Goal: Find specific page/section: Find specific page/section

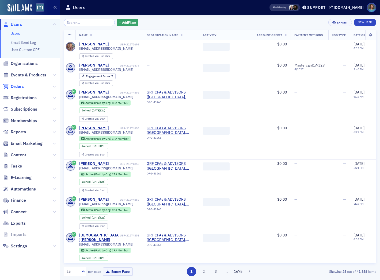
click at [21, 87] on span "Orders" at bounding box center [17, 87] width 13 height 6
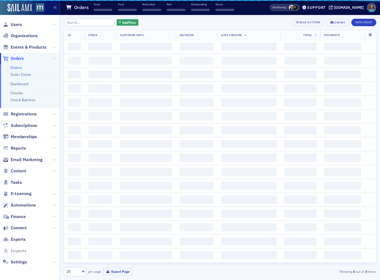
click at [87, 22] on input "search" at bounding box center [89, 22] width 51 height 7
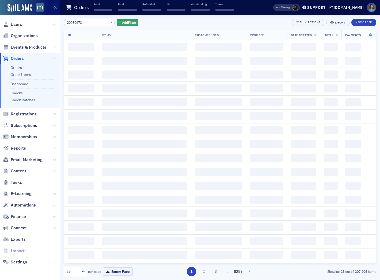
type input "20930673"
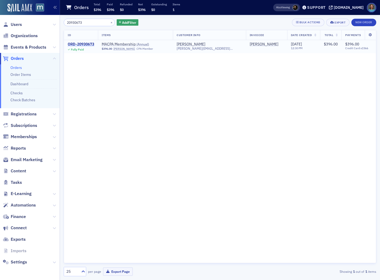
click at [86, 42] on div "ORD-20930673" at bounding box center [81, 44] width 26 height 5
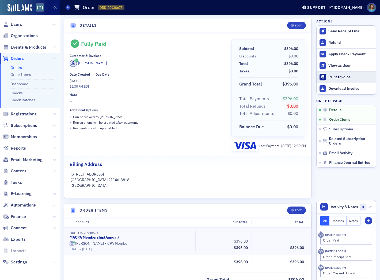
click at [335, 76] on div "Print Invoice" at bounding box center [350, 77] width 45 height 5
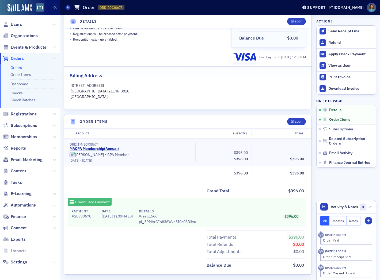
scroll to position [89, 0]
click at [56, 214] on span "Finance" at bounding box center [30, 216] width 60 height 11
click at [55, 215] on icon at bounding box center [54, 216] width 3 height 3
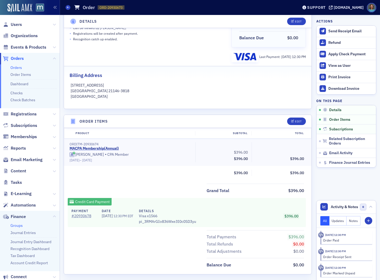
click at [21, 226] on link "Groups" at bounding box center [16, 225] width 12 height 5
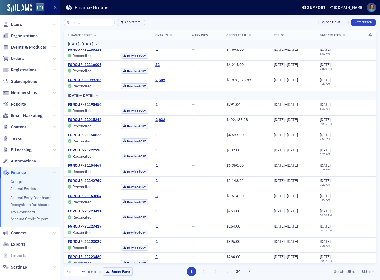
scroll to position [252, 0]
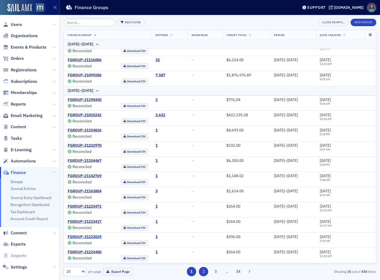
click at [207, 274] on button "2" at bounding box center [203, 271] width 9 height 9
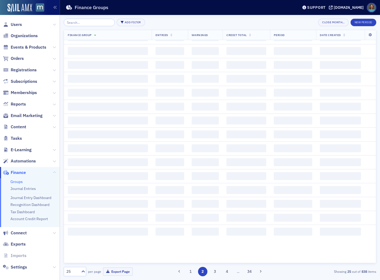
scroll to position [0, 0]
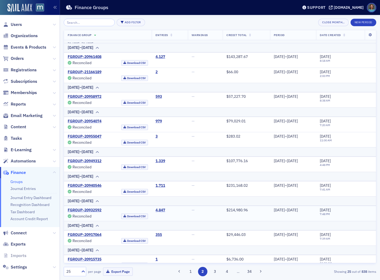
scroll to position [148, 0]
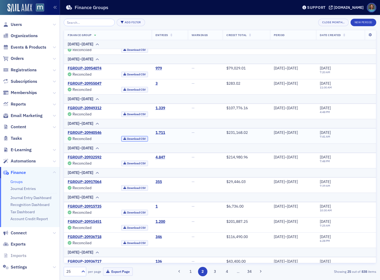
click at [124, 139] on link "Download CSV" at bounding box center [134, 139] width 27 height 6
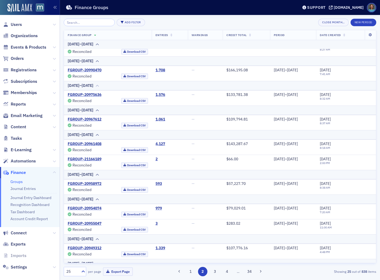
scroll to position [0, 0]
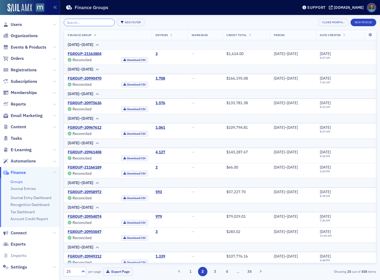
click at [94, 23] on input "search" at bounding box center [89, 22] width 51 height 7
click at [94, 22] on input "search" at bounding box center [89, 22] width 51 height 7
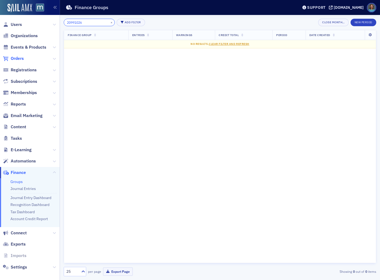
type input "20991026"
click at [19, 59] on span "Orders" at bounding box center [17, 59] width 13 height 6
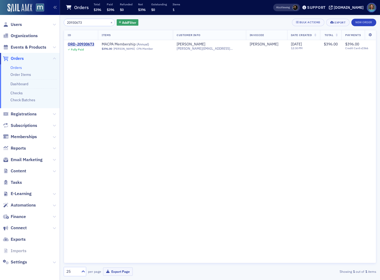
drag, startPoint x: 91, startPoint y: 25, endPoint x: 38, endPoint y: 13, distance: 54.5
click at [38, 13] on div "Users Organizations Events & Products Orders Orders Order Items Dashboard Check…" at bounding box center [190, 140] width 380 height 280
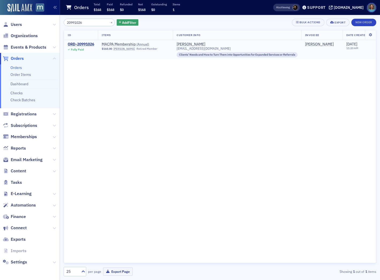
type input "20991026"
click at [86, 44] on div "ORD-20991026" at bounding box center [81, 44] width 26 height 5
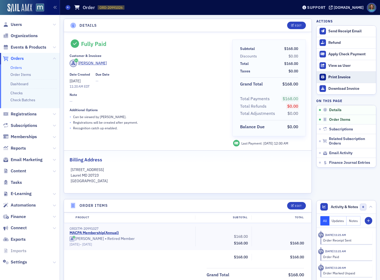
click at [338, 76] on div "Print Invoice" at bounding box center [350, 77] width 45 height 5
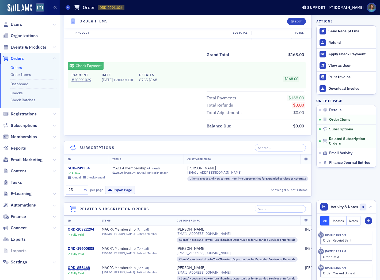
scroll to position [119, 0]
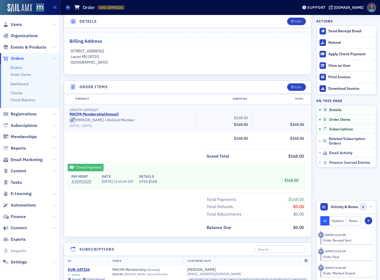
drag, startPoint x: 87, startPoint y: 181, endPoint x: 129, endPoint y: 154, distance: 49.9
click at [129, 154] on div "Grand Total $168.00" at bounding box center [187, 154] width 247 height 11
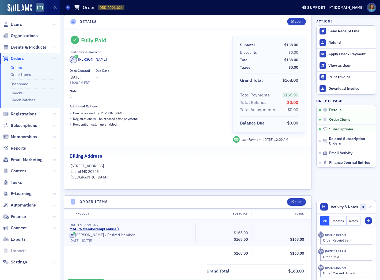
scroll to position [0, 0]
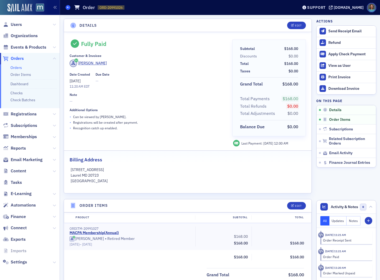
click at [65, 7] on span at bounding box center [67, 7] width 5 height 5
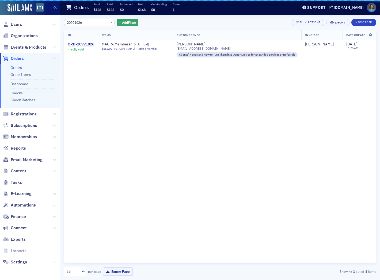
click at [66, 6] on icon at bounding box center [68, 7] width 5 height 5
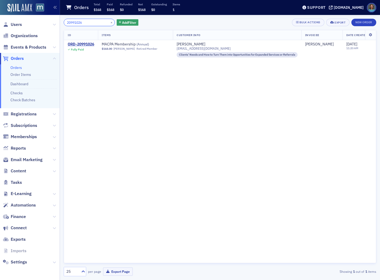
drag, startPoint x: 85, startPoint y: 21, endPoint x: 46, endPoint y: 14, distance: 39.2
click at [46, 14] on div "Users Organizations Events & Products Orders Orders Order Items Dashboard Check…" at bounding box center [190, 140] width 380 height 280
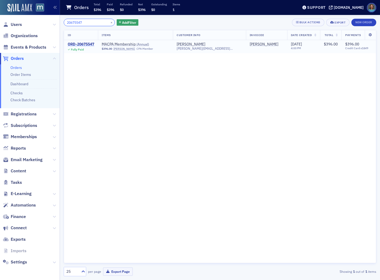
type input "20675547"
click at [86, 43] on div "ORD-20675547" at bounding box center [81, 44] width 26 height 5
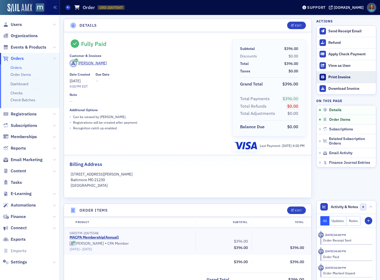
click at [336, 76] on div "Print Invoice" at bounding box center [350, 77] width 45 height 5
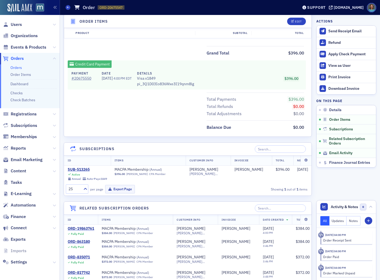
scroll to position [297, 0]
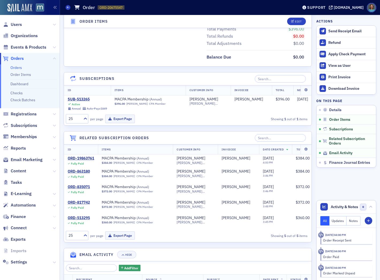
click at [55, 215] on icon at bounding box center [54, 216] width 3 height 3
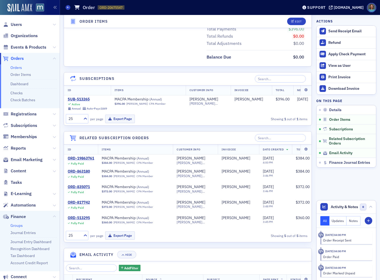
click at [19, 226] on link "Groups" at bounding box center [16, 225] width 12 height 5
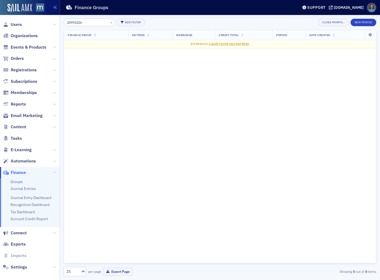
drag, startPoint x: 99, startPoint y: 22, endPoint x: 68, endPoint y: 20, distance: 31.4
click at [68, 20] on input "20991026" at bounding box center [89, 22] width 51 height 7
type input "2"
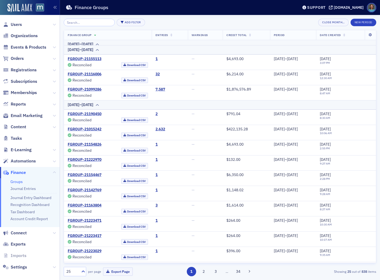
scroll to position [252, 0]
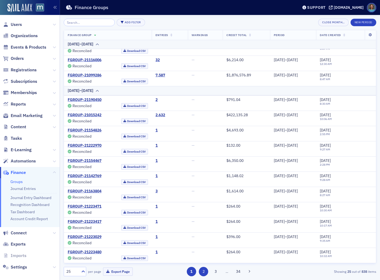
click at [203, 272] on button "2" at bounding box center [203, 271] width 9 height 9
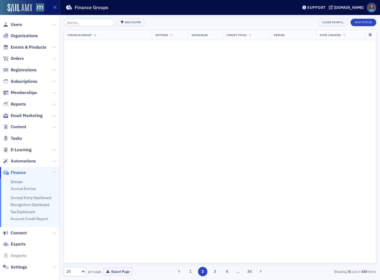
scroll to position [0, 0]
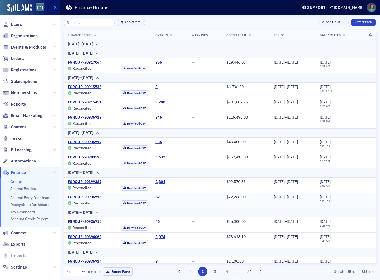
scroll to position [308, 0]
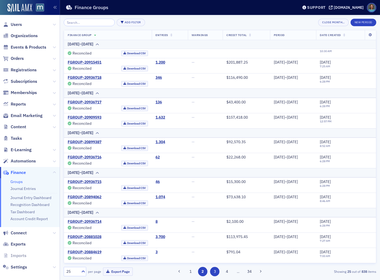
click at [217, 273] on button "3" at bounding box center [214, 271] width 9 height 9
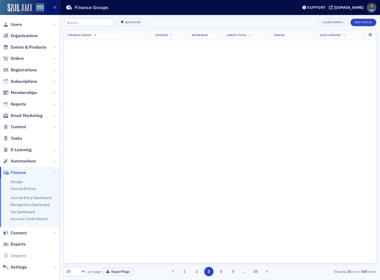
scroll to position [0, 0]
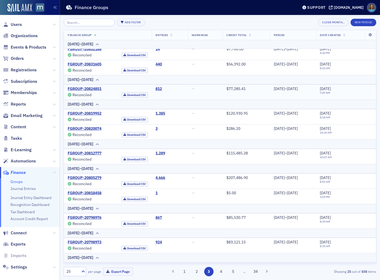
scroll to position [354, 0]
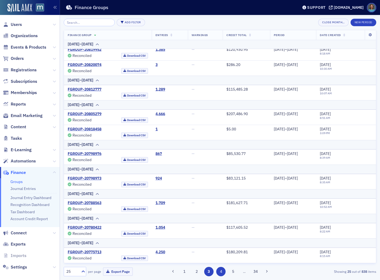
click at [222, 272] on button "4" at bounding box center [220, 271] width 9 height 9
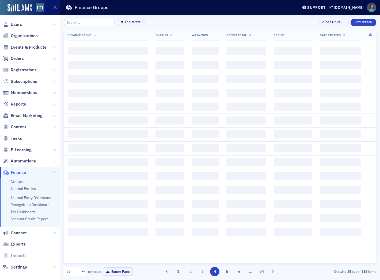
scroll to position [0, 0]
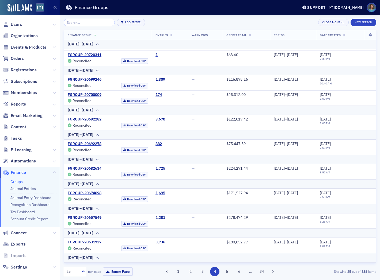
scroll to position [237, 0]
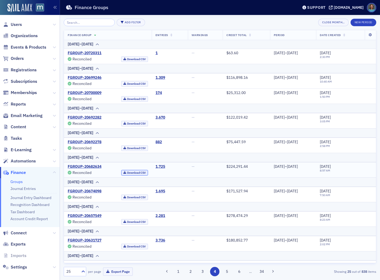
click at [131, 172] on link "Download CSV" at bounding box center [134, 173] width 27 height 6
